Goal: Task Accomplishment & Management: Manage account settings

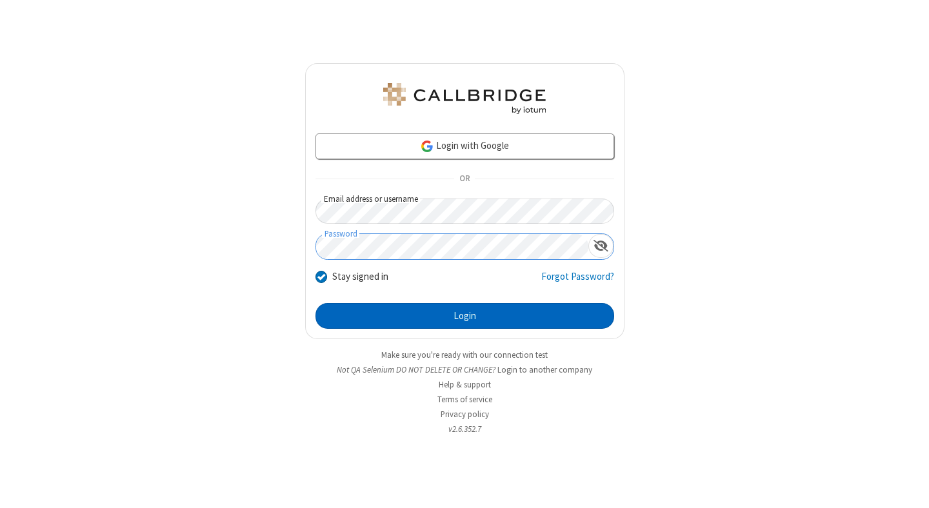
click at [465, 316] on button "Login" at bounding box center [465, 316] width 299 height 26
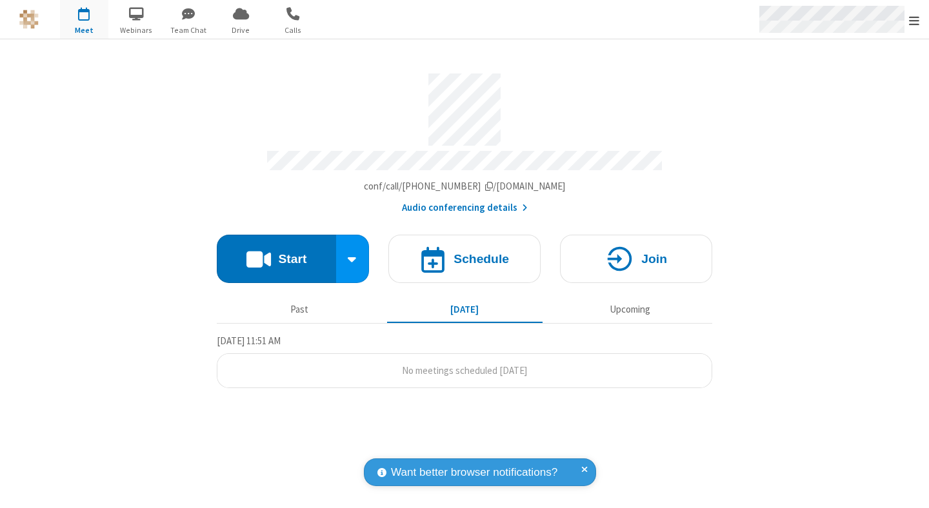
click at [914, 20] on span "Open menu" at bounding box center [914, 20] width 10 height 13
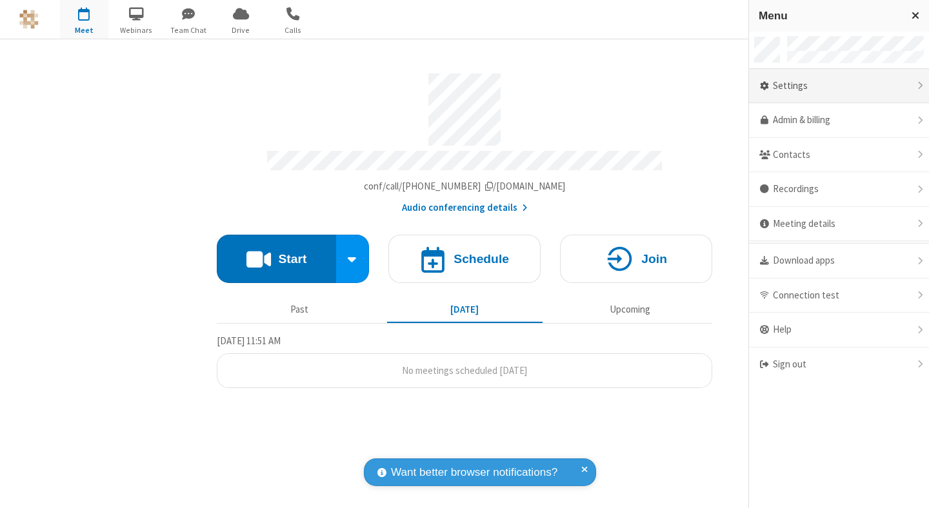
click at [834, 86] on div "Settings" at bounding box center [839, 86] width 180 height 35
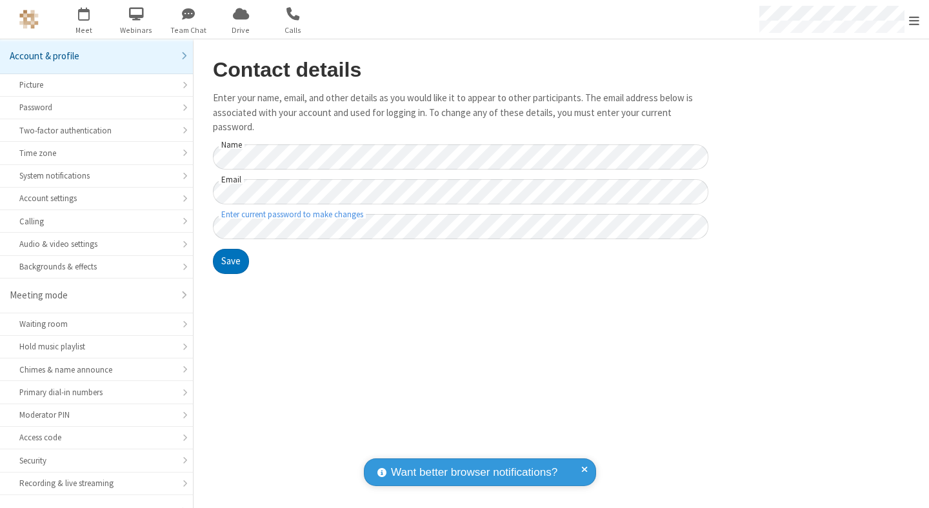
scroll to position [101, 0]
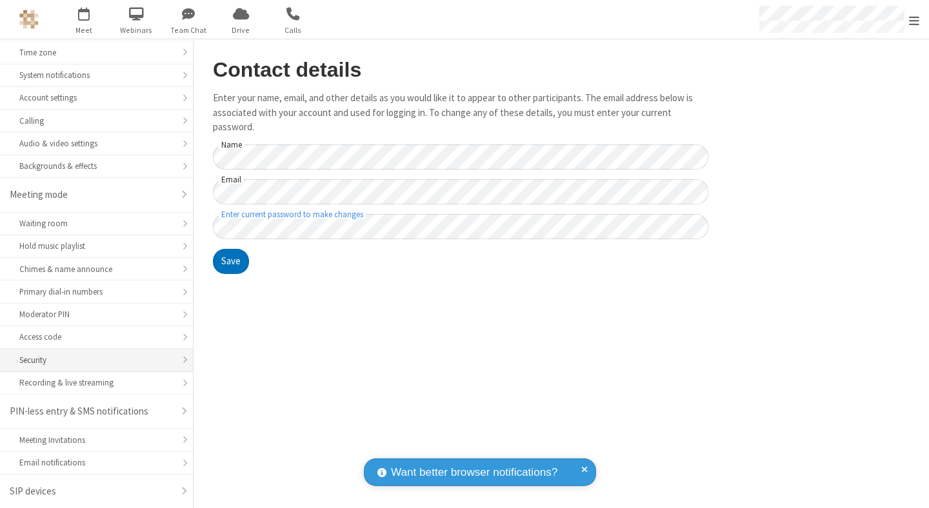
click at [92, 360] on div "Security" at bounding box center [96, 360] width 154 height 12
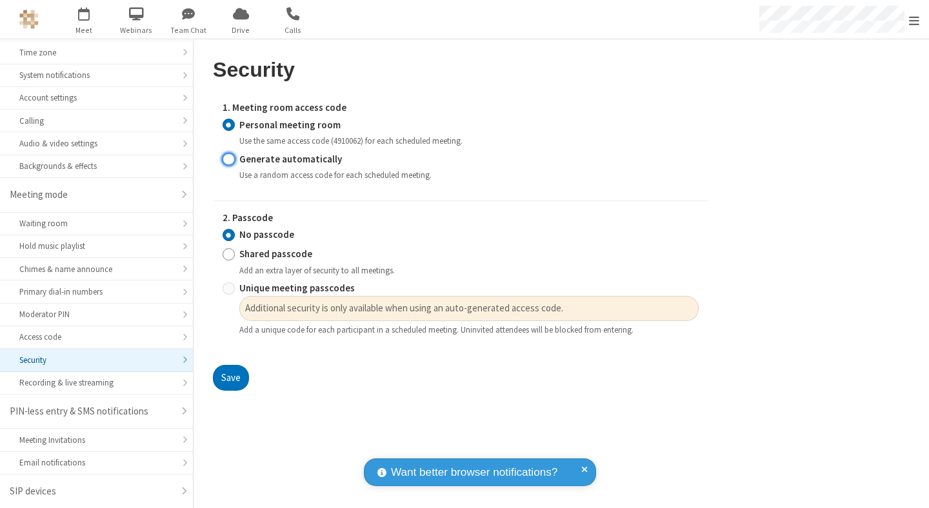
click at [228, 159] on input "Generate automatically" at bounding box center [229, 159] width 12 height 14
radio input "true"
click at [228, 242] on input "No passcode" at bounding box center [229, 235] width 12 height 14
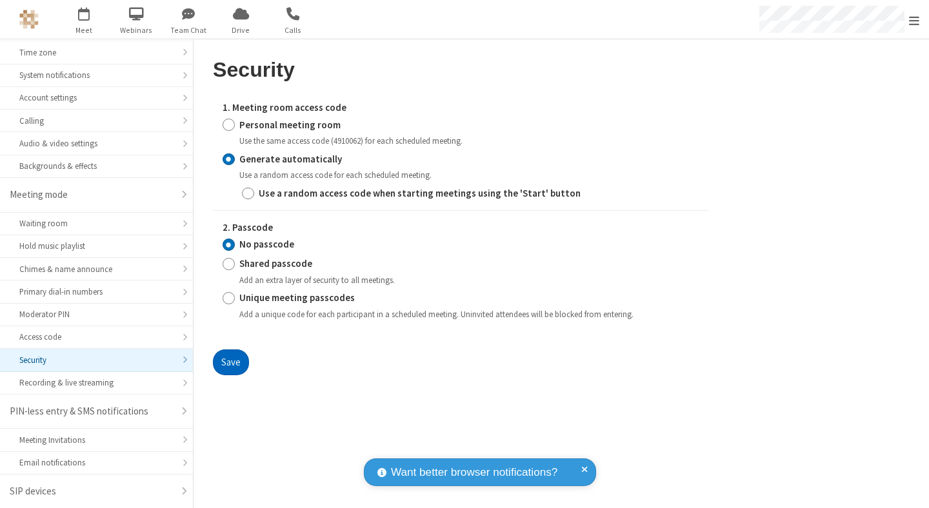
click at [230, 362] on button "Save" at bounding box center [231, 363] width 36 height 26
click at [914, 20] on span "Open menu" at bounding box center [914, 20] width 10 height 13
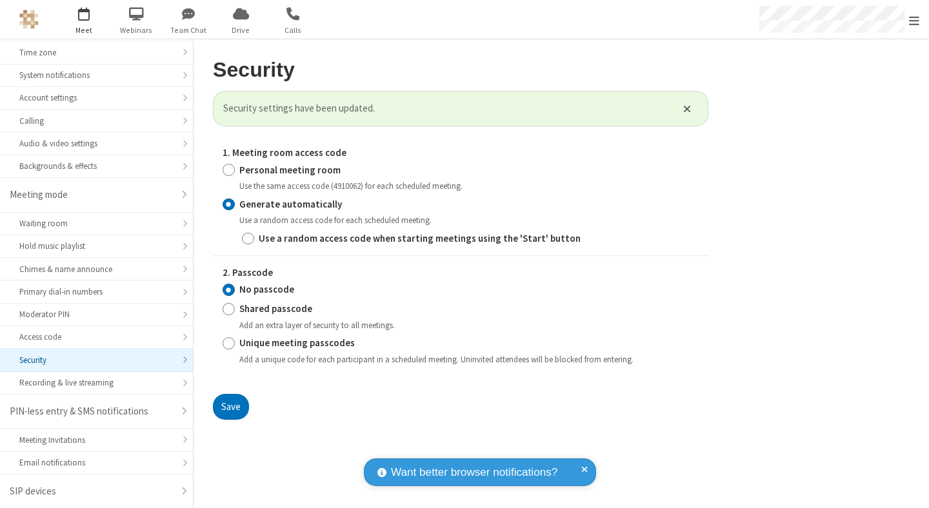
click at [84, 19] on span "button" at bounding box center [84, 14] width 48 height 22
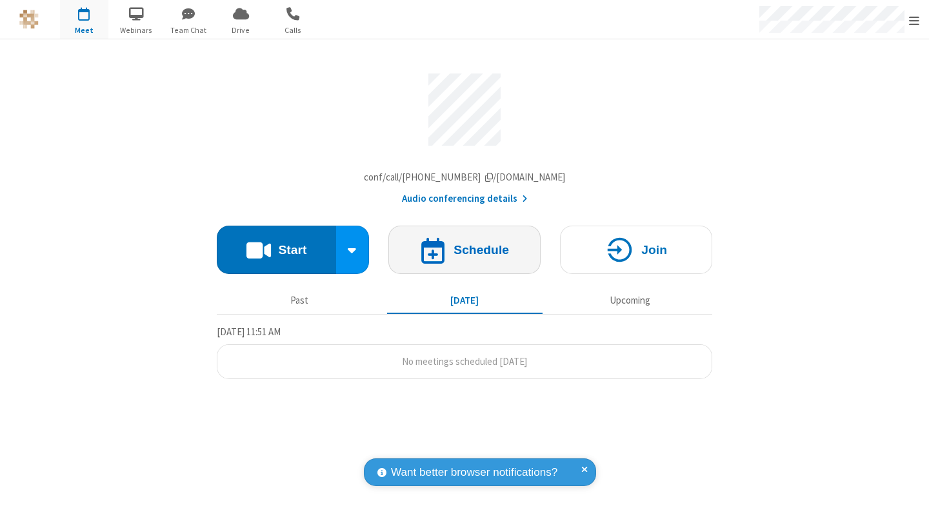
click at [465, 253] on h4 "Schedule" at bounding box center [481, 250] width 55 height 12
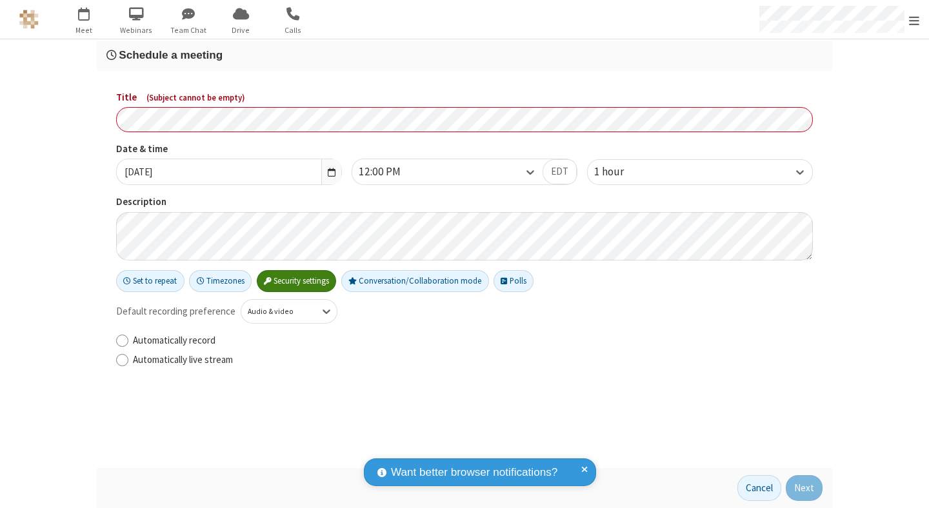
click at [465, 55] on h3 "Schedule a meeting" at bounding box center [464, 55] width 716 height 12
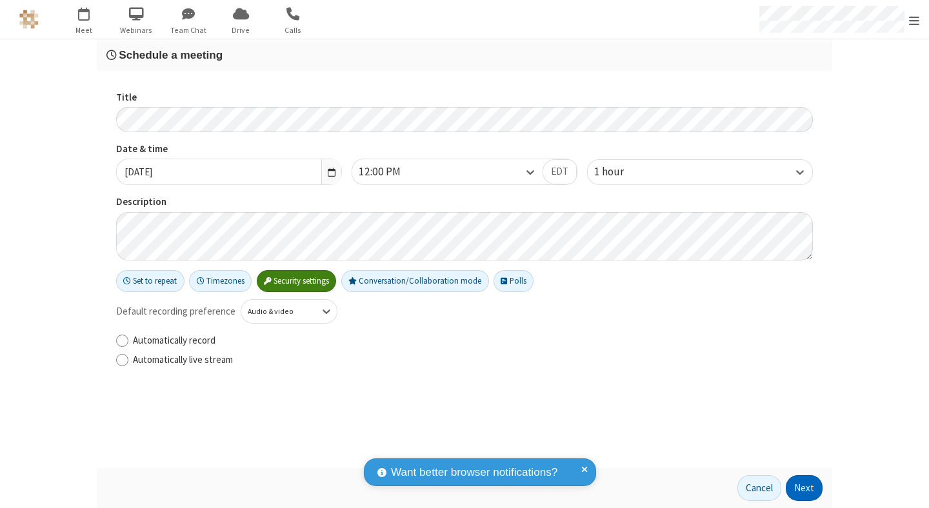
click at [805, 488] on button "Next" at bounding box center [804, 489] width 37 height 26
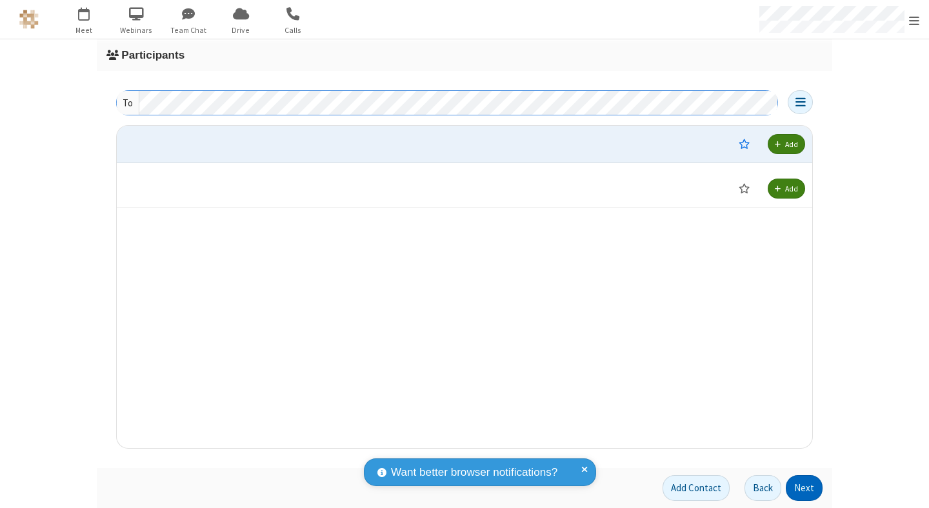
click at [805, 488] on button "Next" at bounding box center [804, 489] width 37 height 26
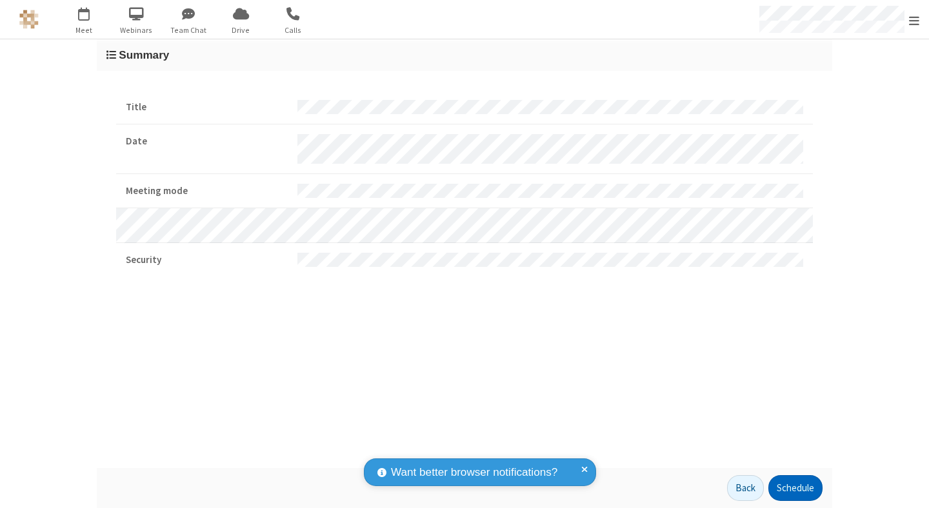
click at [795, 488] on button "Schedule" at bounding box center [795, 489] width 54 height 26
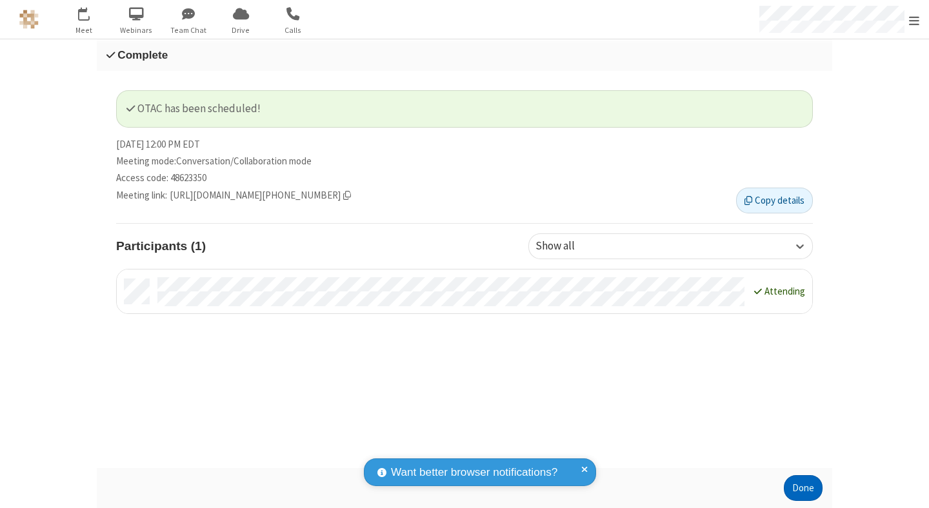
click at [803, 488] on button "Done" at bounding box center [803, 489] width 39 height 26
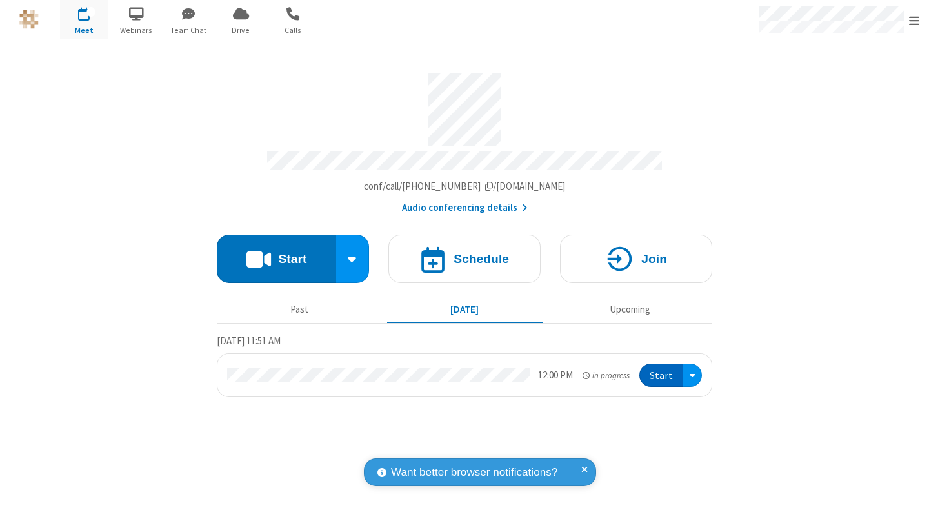
click at [662, 370] on button "Start" at bounding box center [660, 376] width 43 height 24
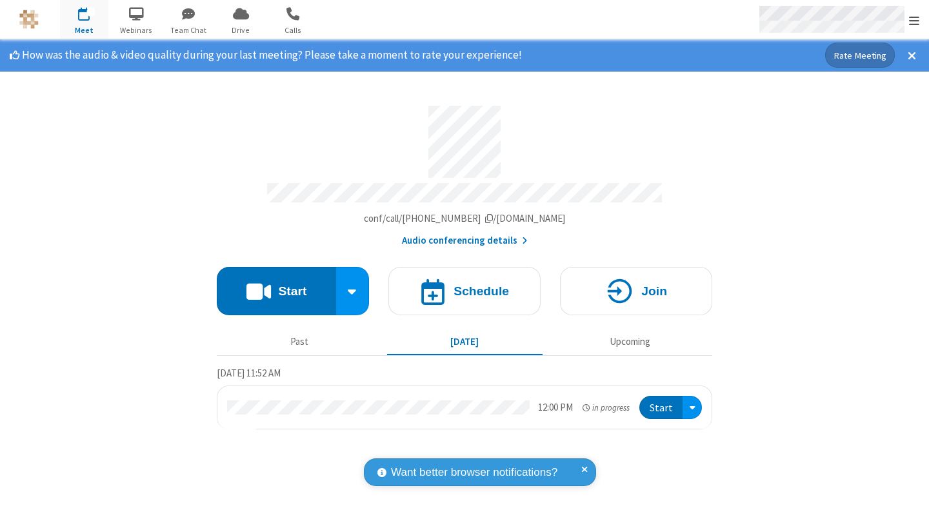
click at [914, 20] on span "Open menu" at bounding box center [914, 20] width 10 height 13
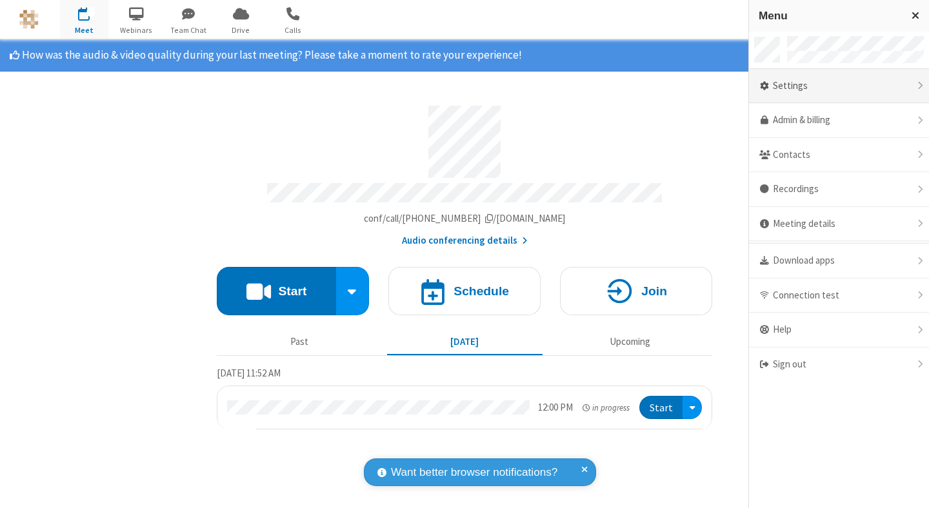
click at [839, 86] on div "Settings" at bounding box center [839, 86] width 180 height 35
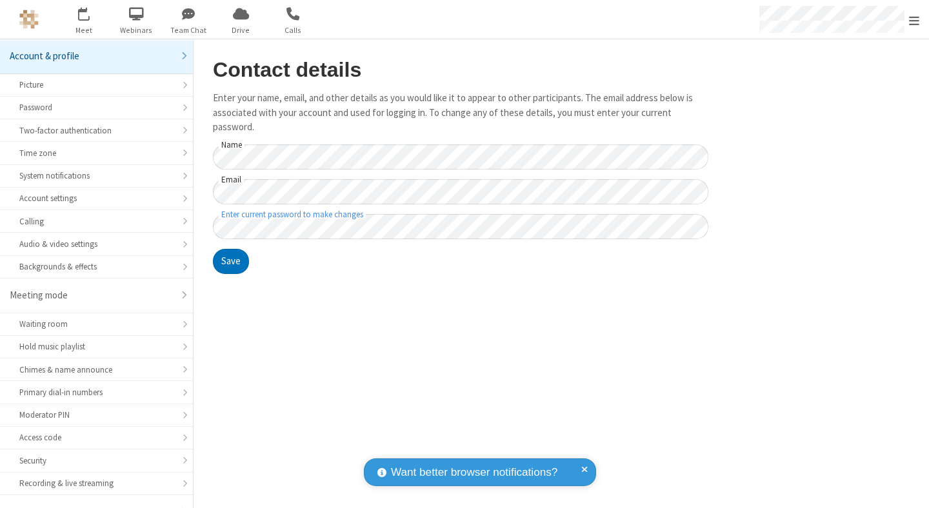
scroll to position [101, 0]
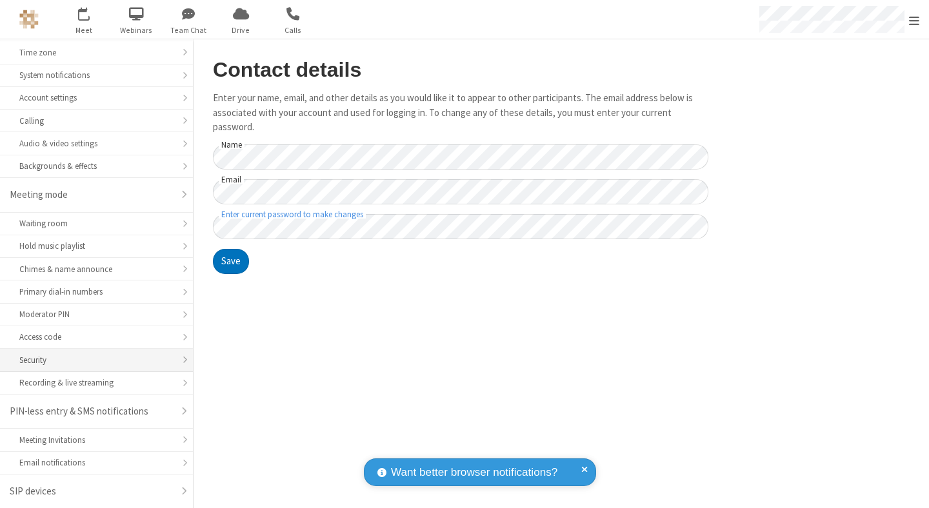
click at [92, 360] on div "Security" at bounding box center [96, 360] width 154 height 12
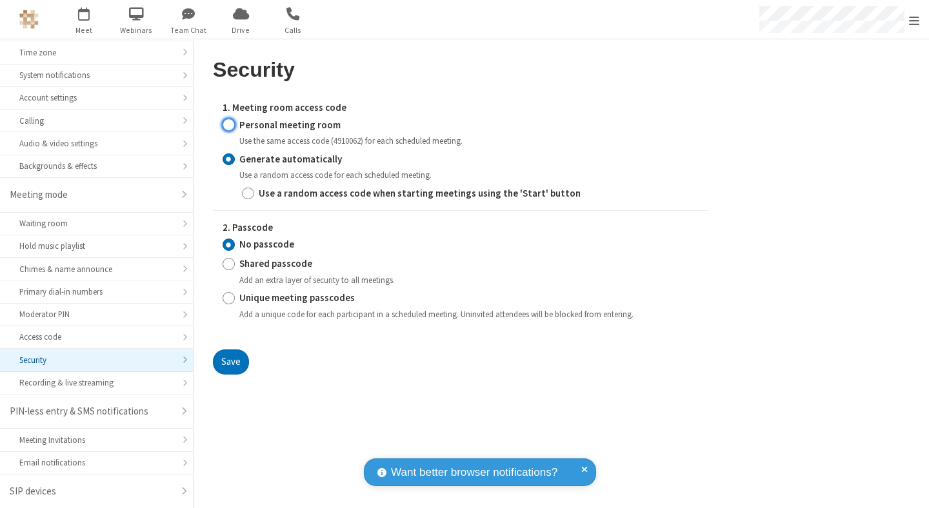
click at [228, 125] on input "Personal meeting room" at bounding box center [229, 125] width 12 height 14
radio input "true"
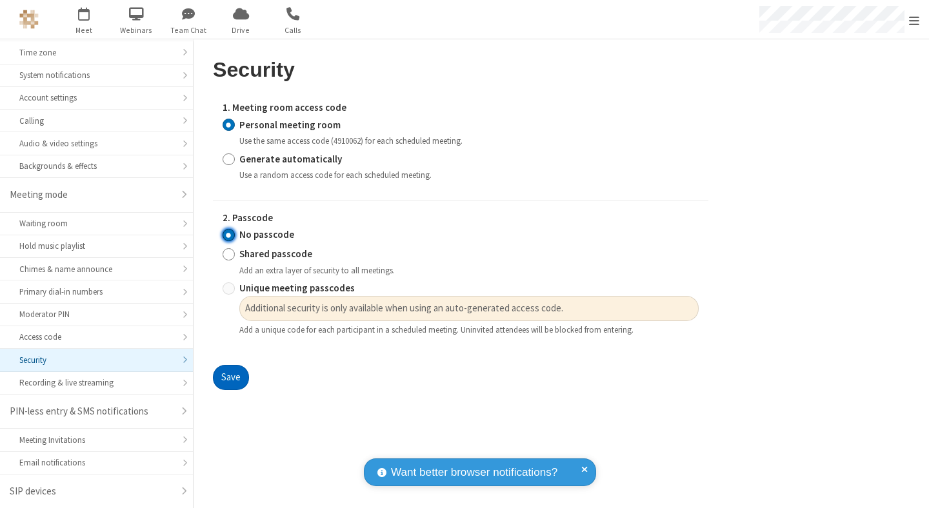
click at [228, 235] on input "No passcode" at bounding box center [229, 235] width 12 height 14
click at [230, 378] on button "Save" at bounding box center [231, 378] width 36 height 26
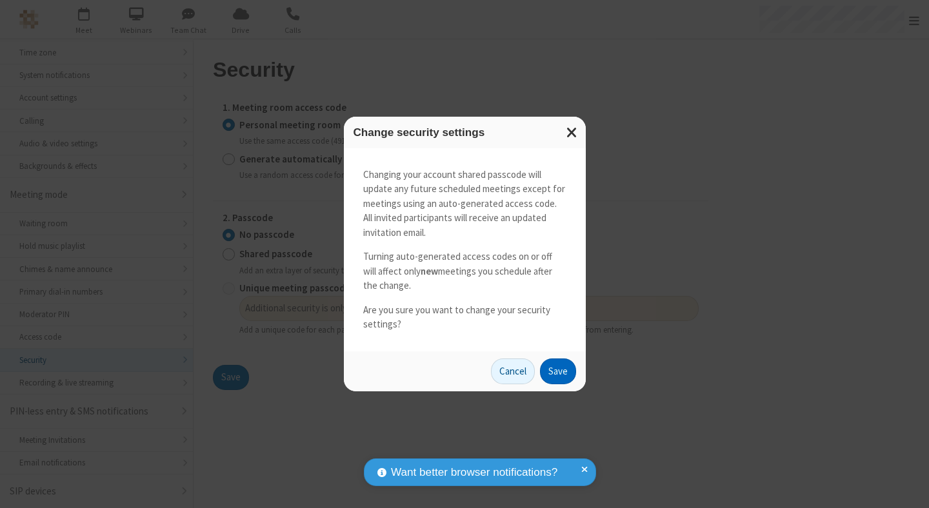
click at [557, 371] on button "Save" at bounding box center [558, 372] width 36 height 26
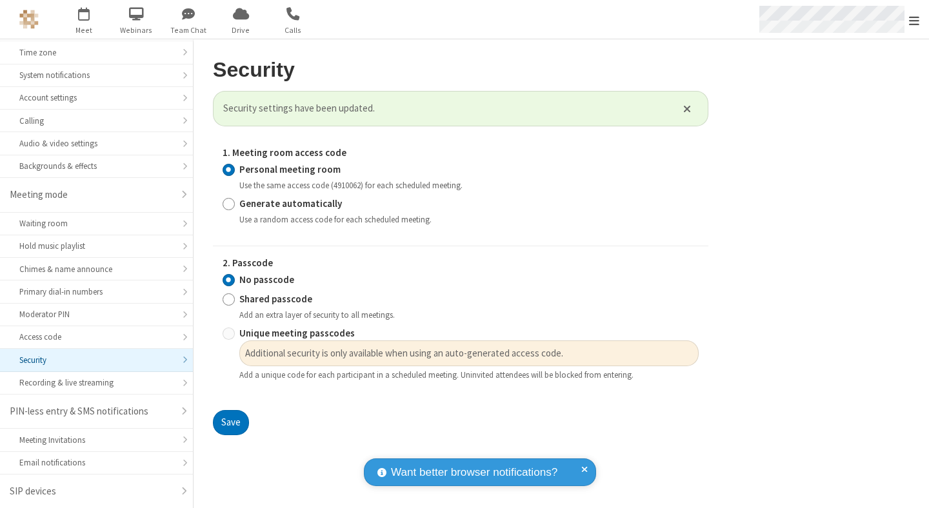
click at [914, 19] on span "Open menu" at bounding box center [914, 20] width 10 height 13
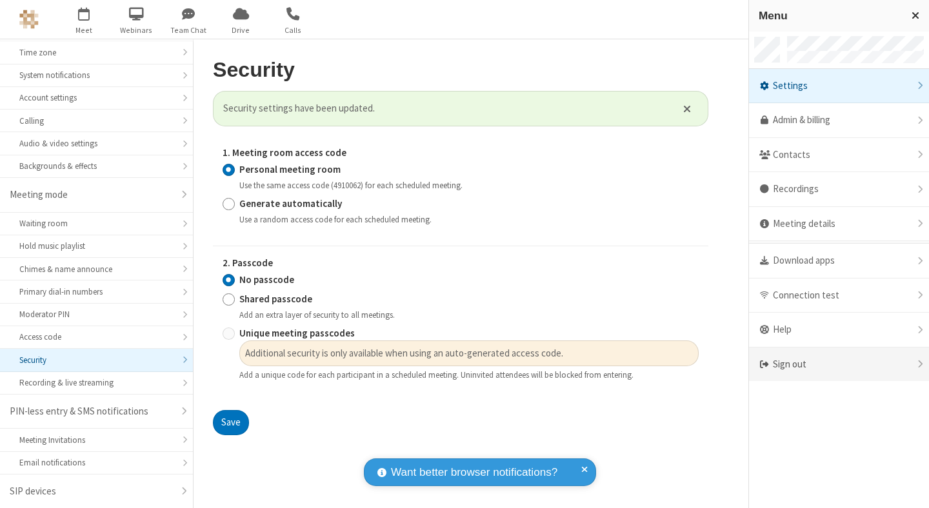
click at [839, 365] on div "Sign out" at bounding box center [839, 365] width 180 height 34
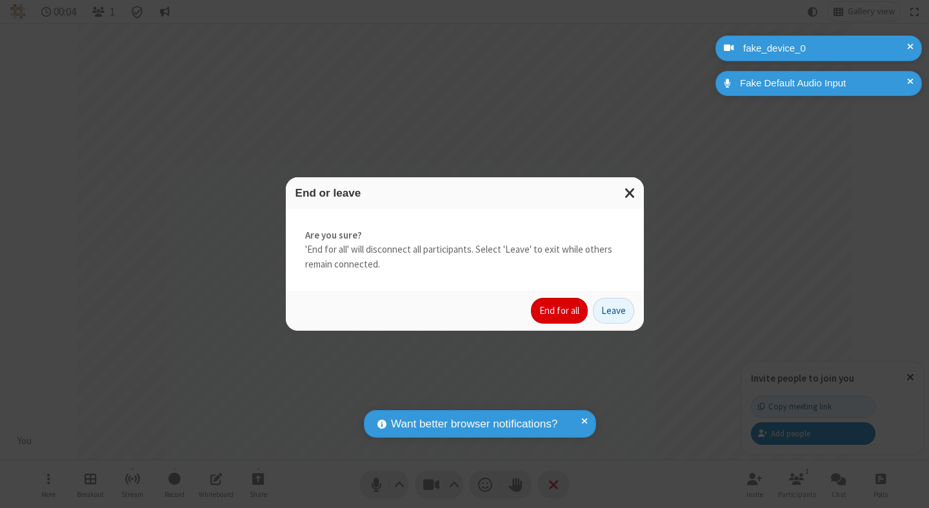
click at [560, 311] on button "End for all" at bounding box center [559, 311] width 57 height 26
